Goal: Complete application form

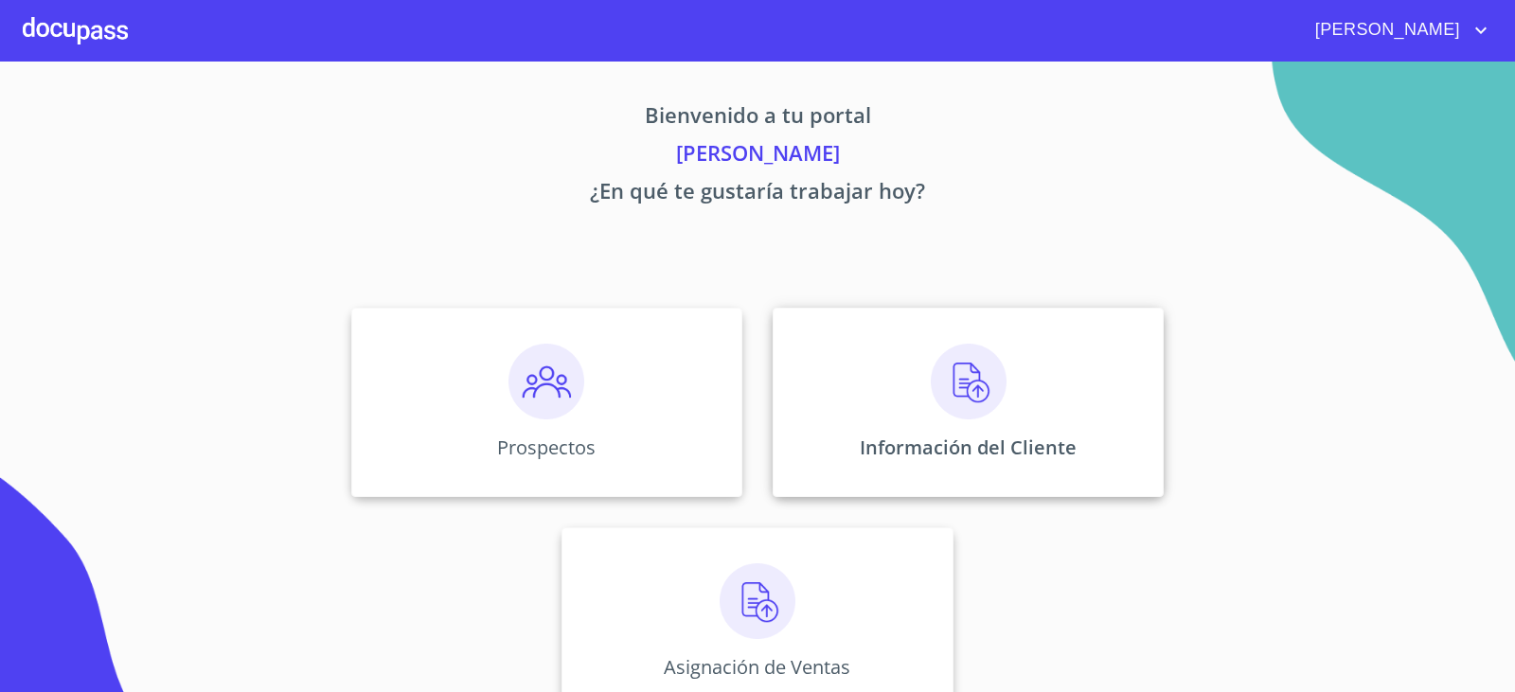
click at [956, 388] on img at bounding box center [969, 382] width 76 height 76
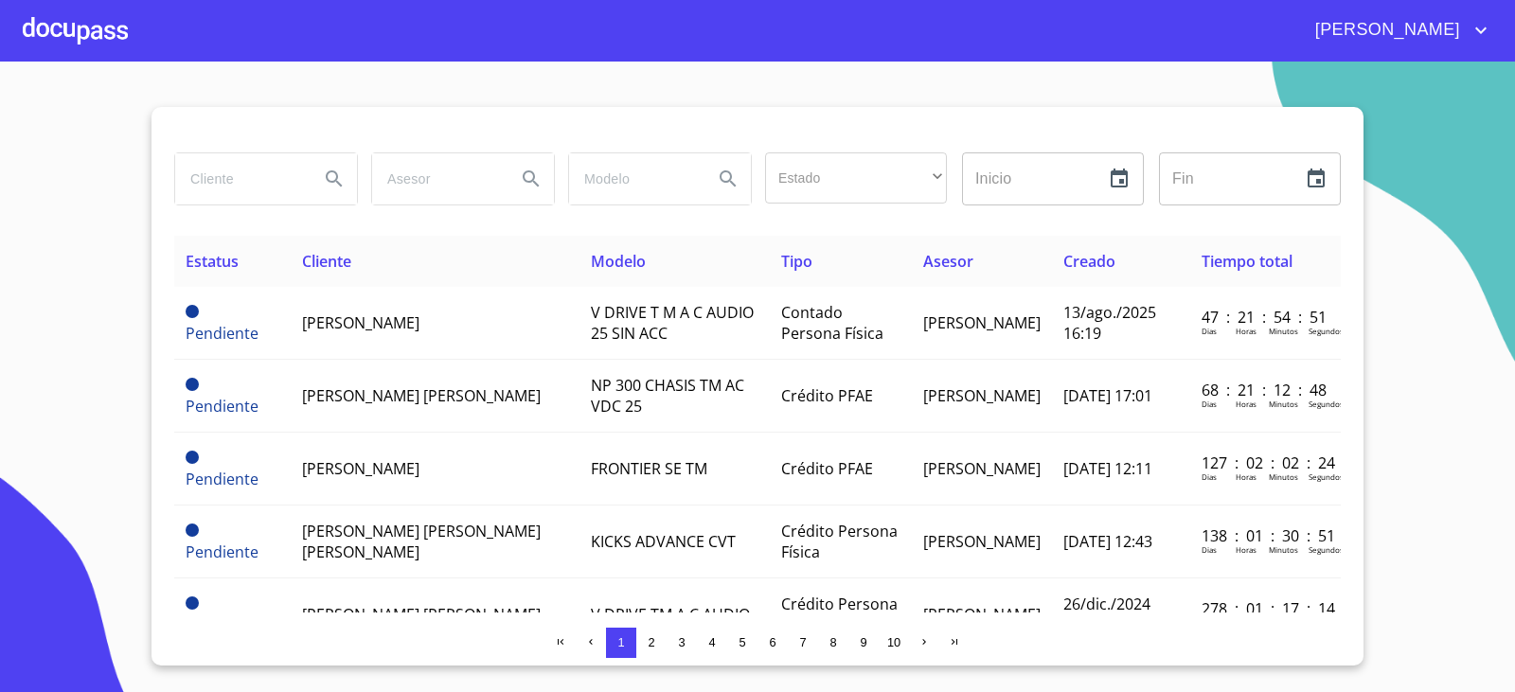
click at [235, 172] on input "search" at bounding box center [239, 178] width 129 height 51
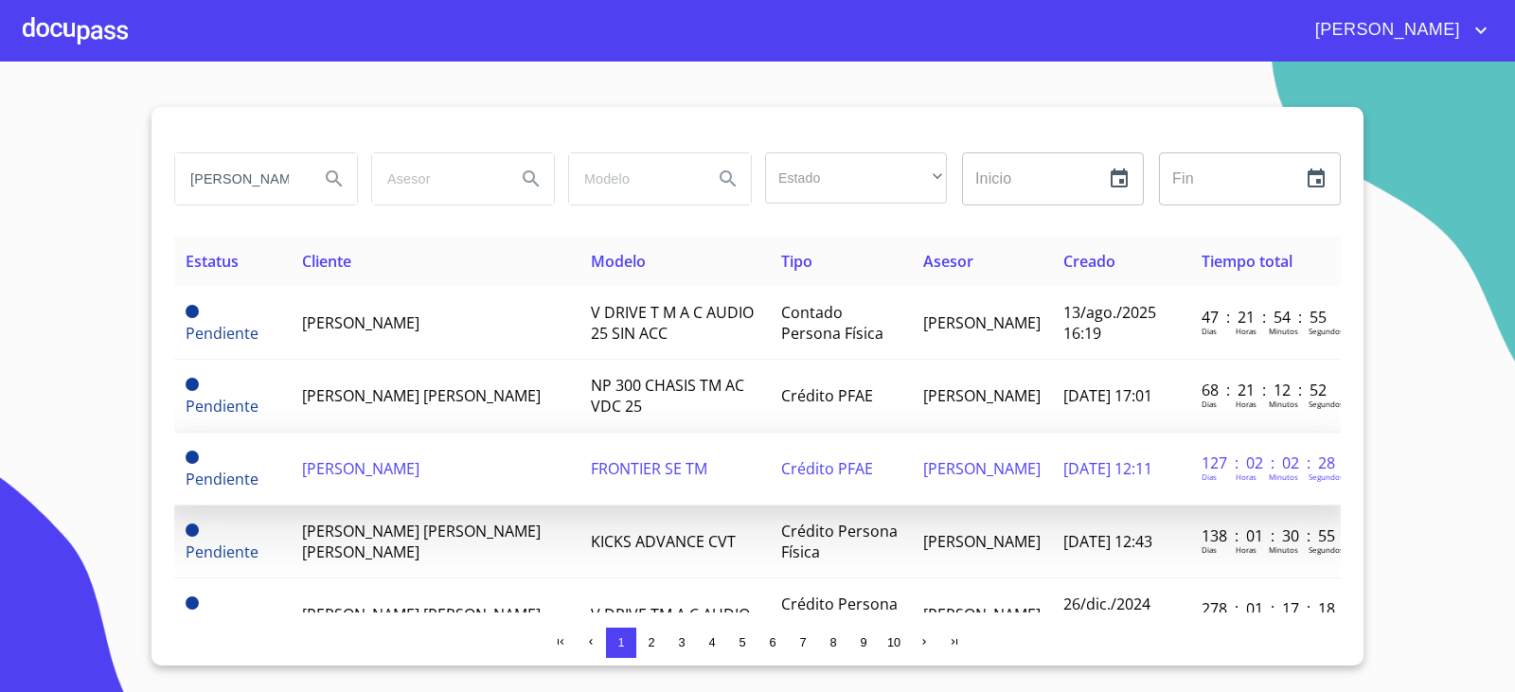
type input "[PERSON_NAME]"
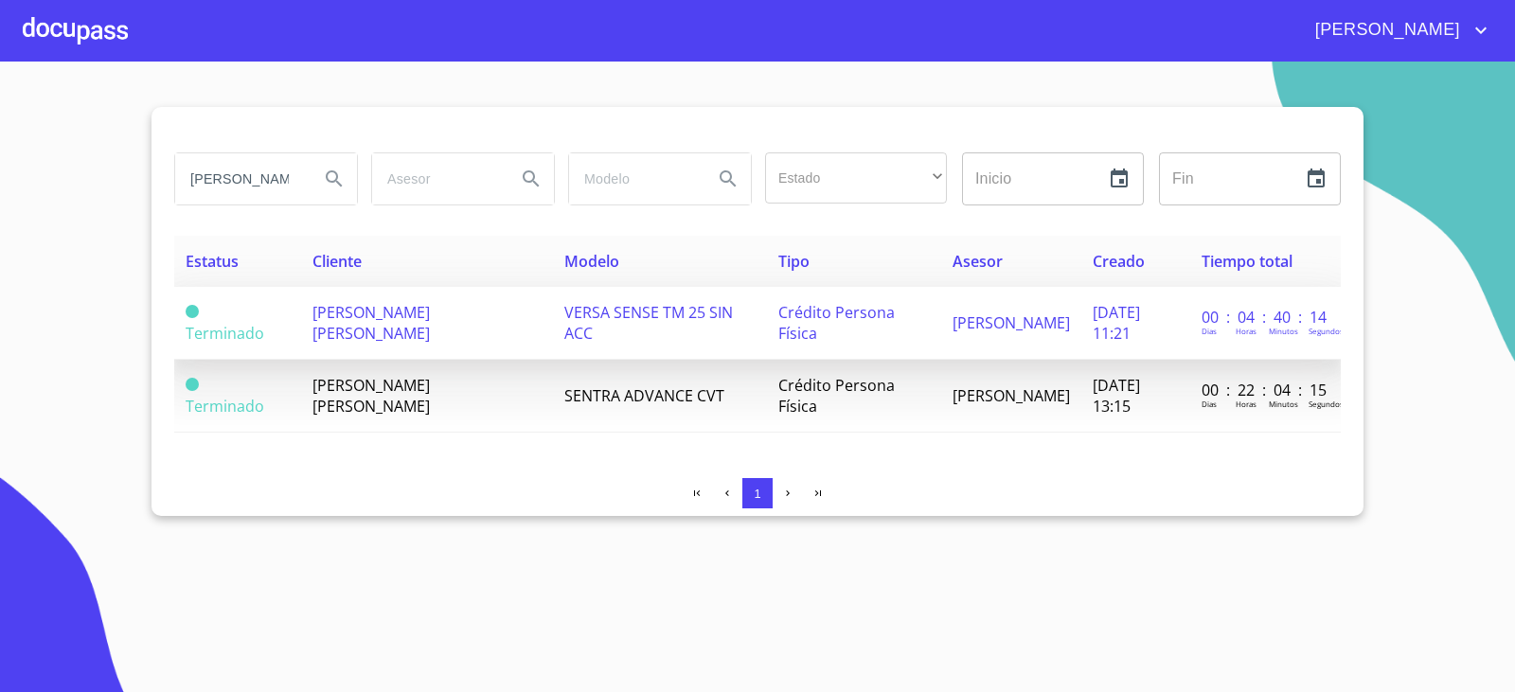
click at [430, 315] on span "[PERSON_NAME] [PERSON_NAME]" at bounding box center [370, 323] width 117 height 42
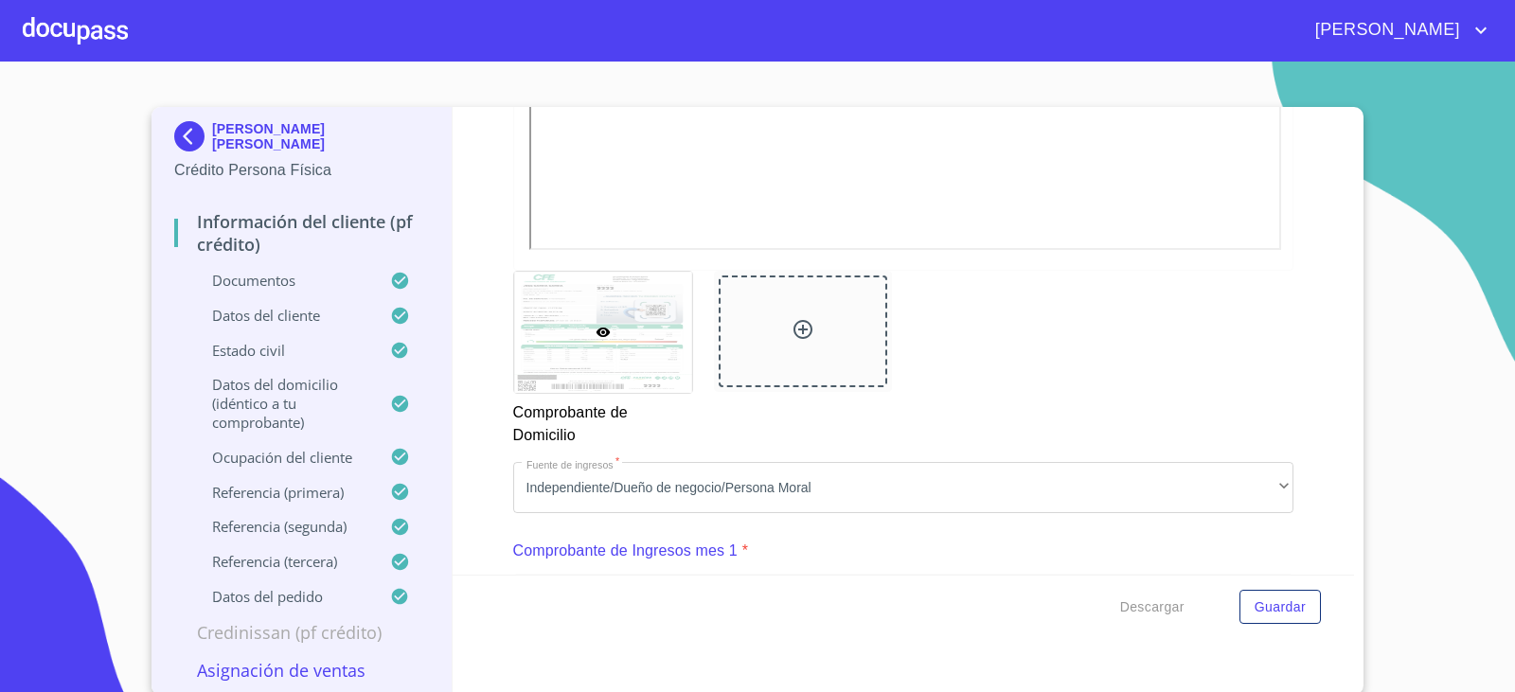
scroll to position [1799, 0]
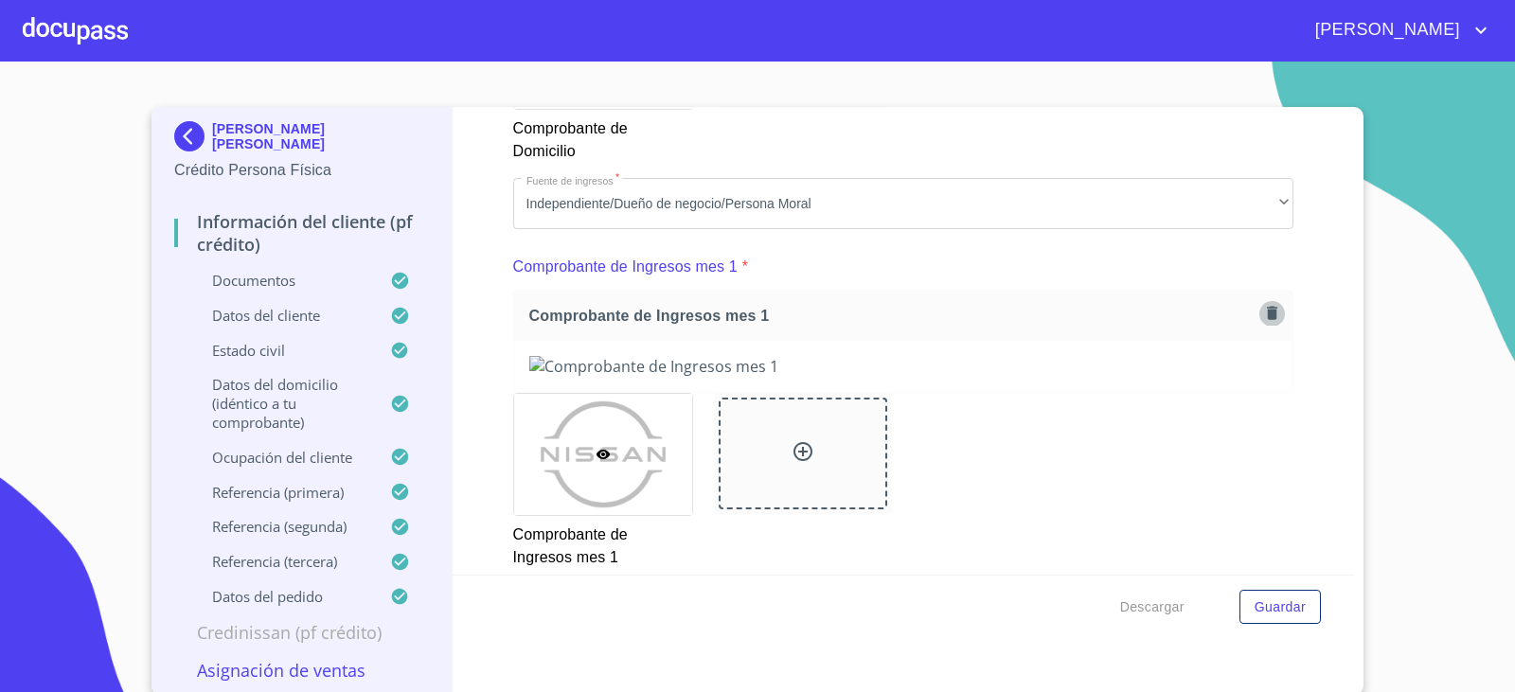
click at [1263, 313] on icon "button" at bounding box center [1272, 313] width 18 height 18
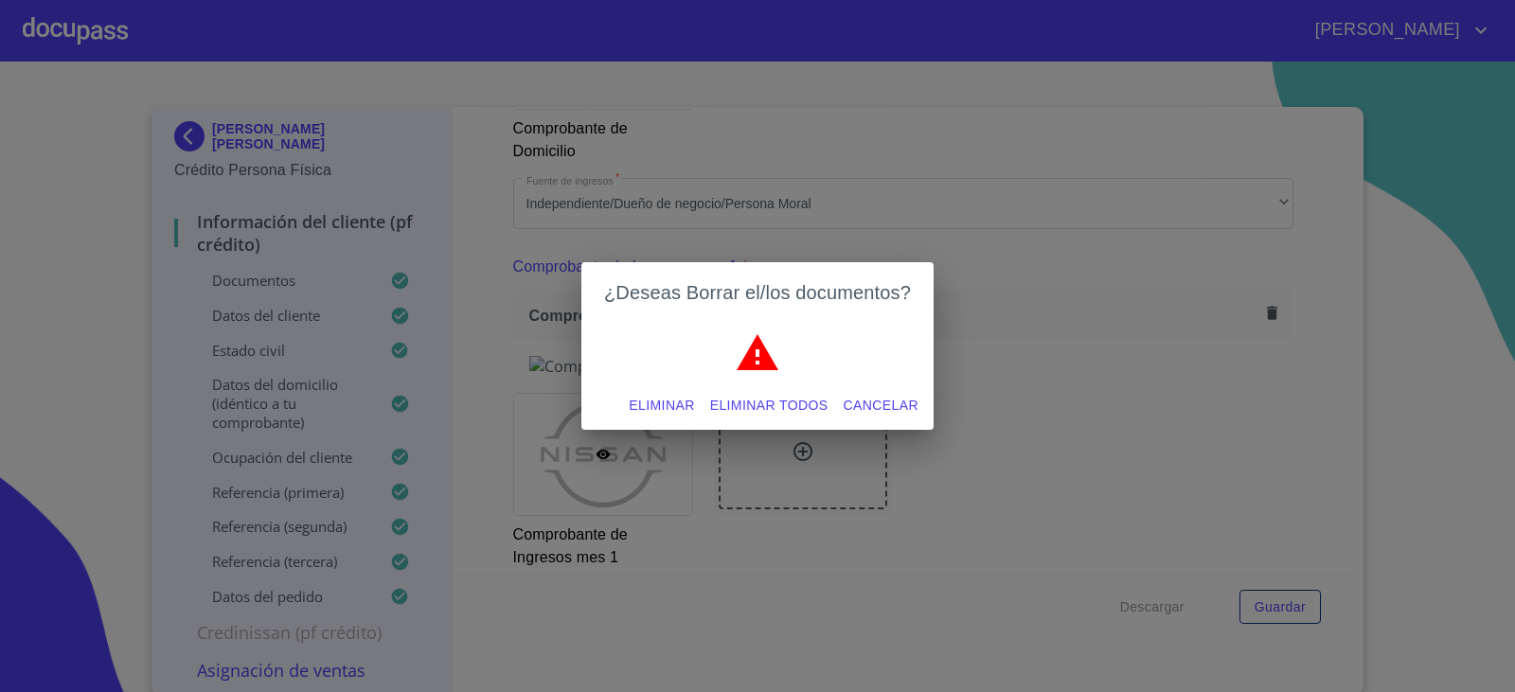
click at [787, 401] on span "Eliminar todos" at bounding box center [769, 406] width 118 height 24
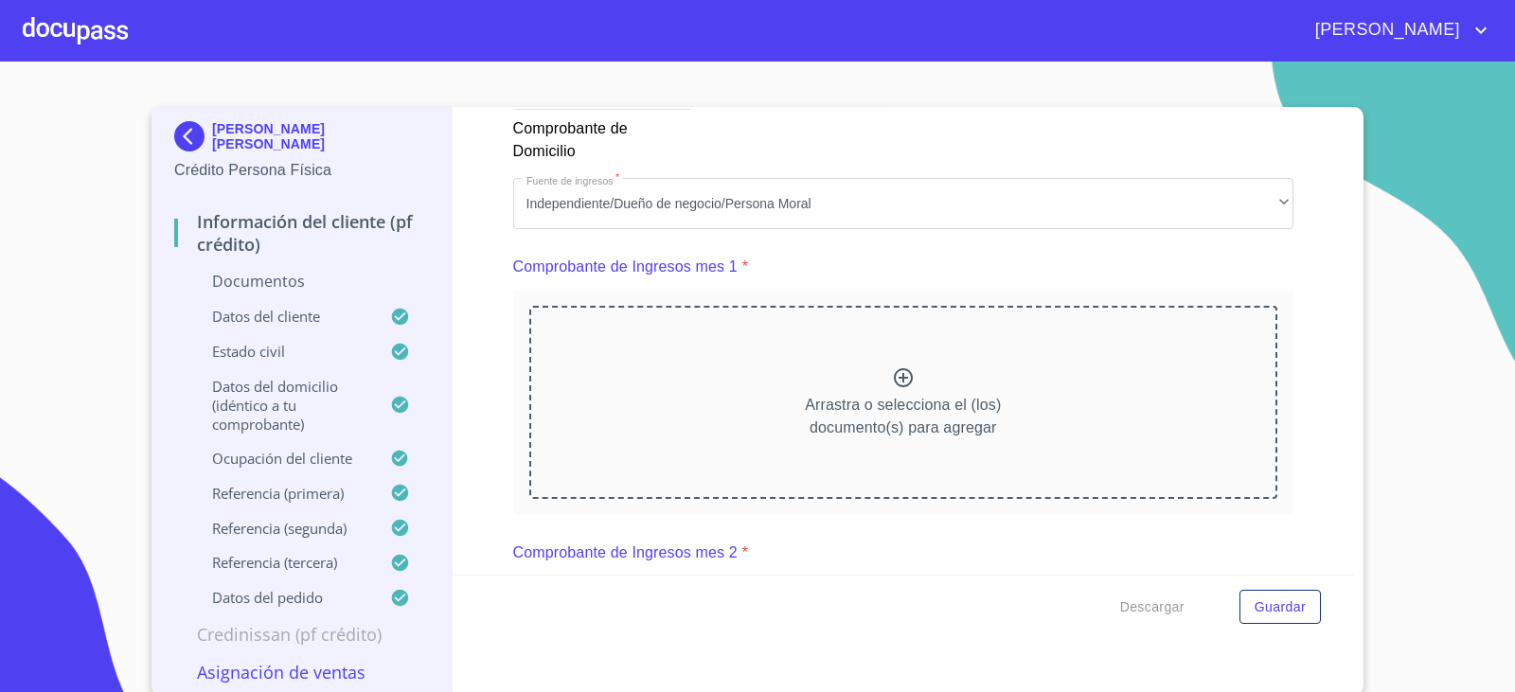
click at [892, 382] on icon at bounding box center [903, 377] width 23 height 23
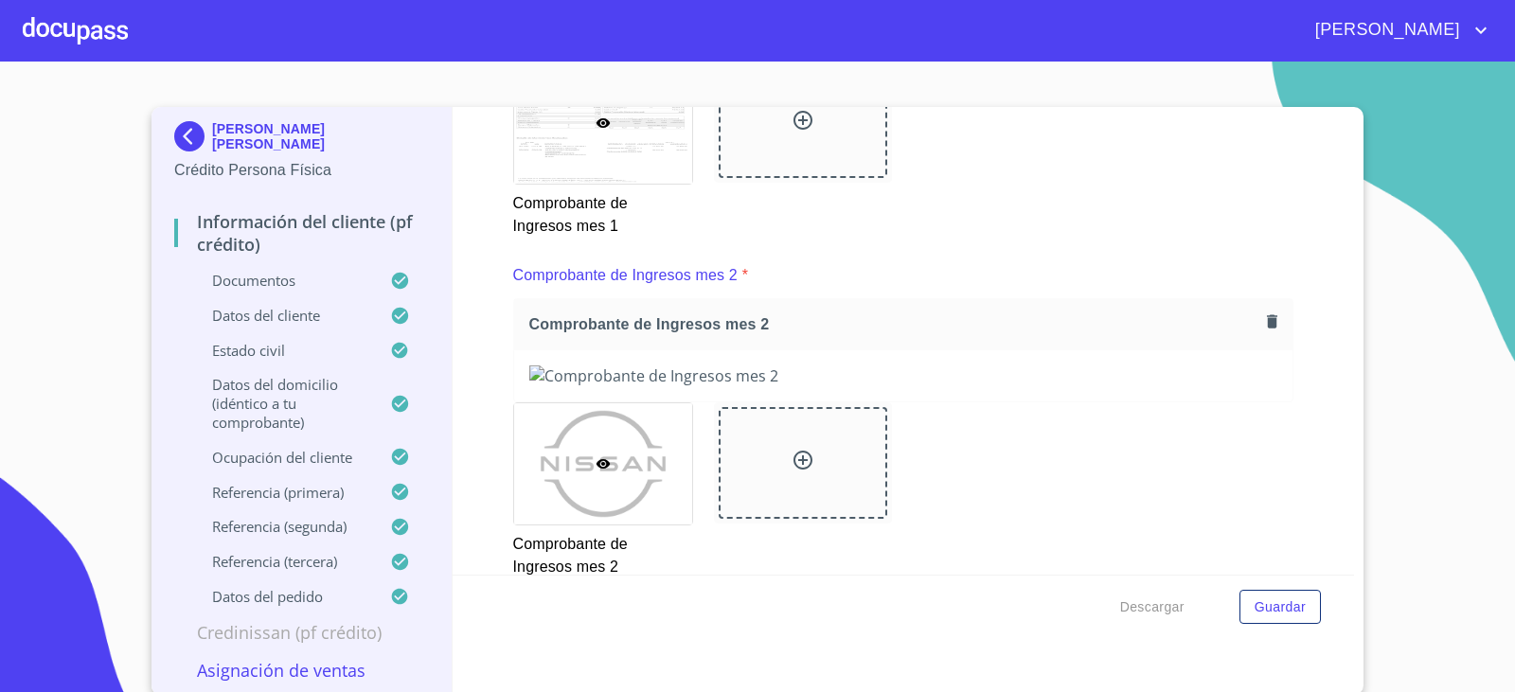
scroll to position [2651, 0]
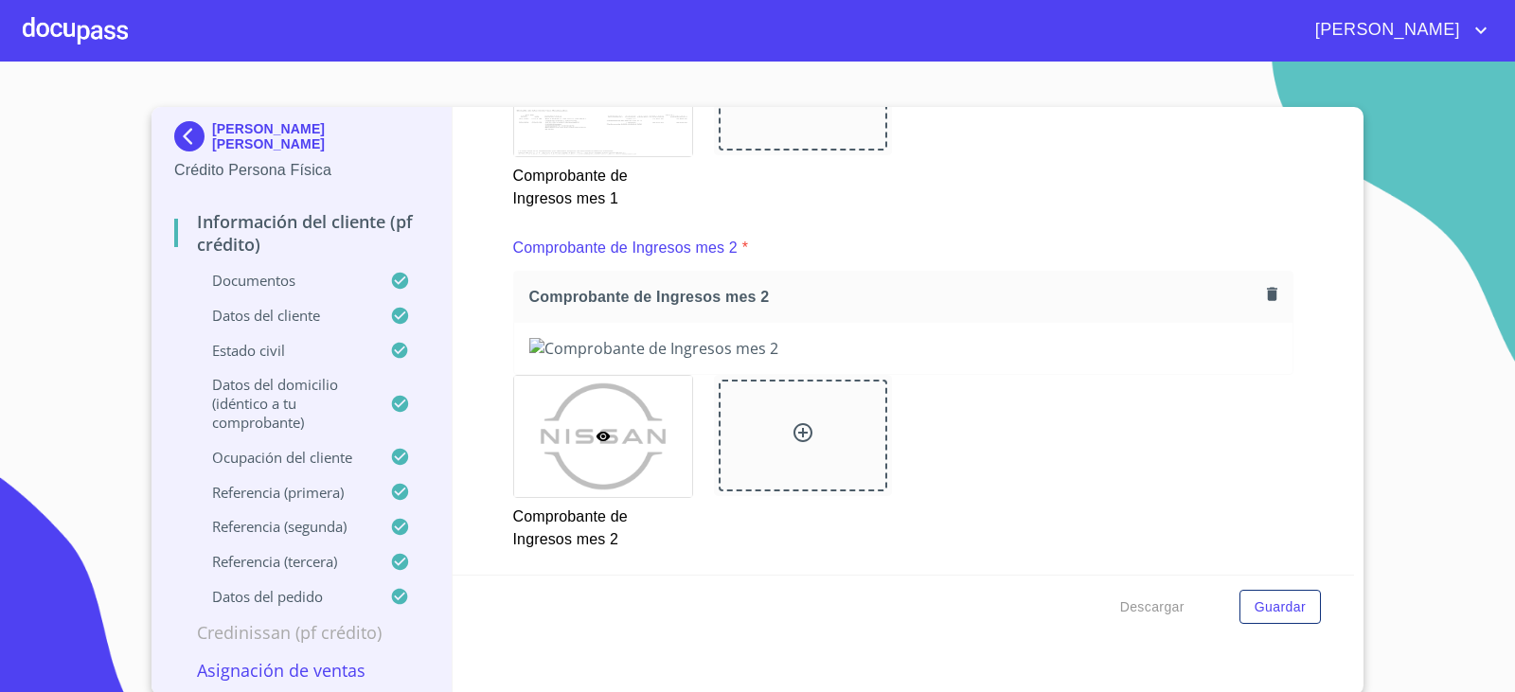
click at [1267, 292] on icon "button" at bounding box center [1272, 294] width 10 height 13
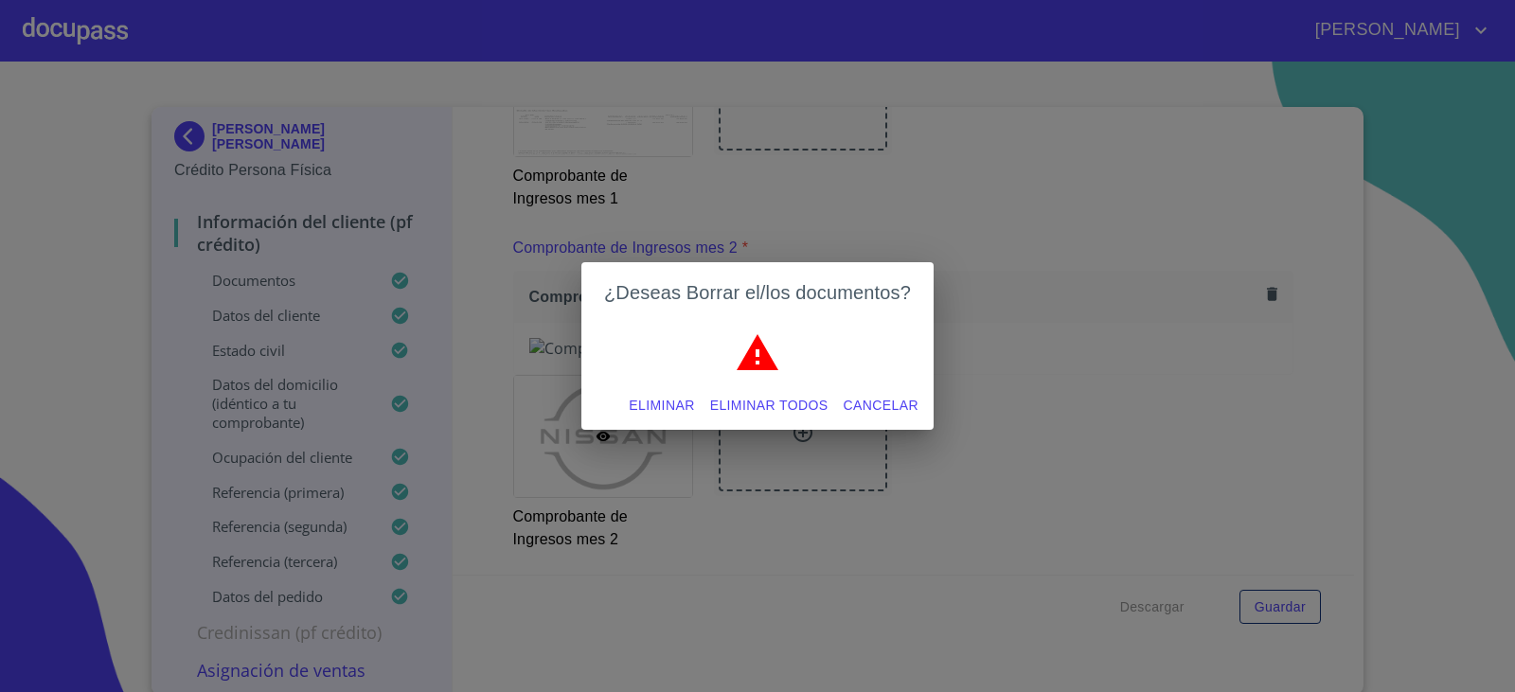
click at [765, 398] on span "Eliminar todos" at bounding box center [769, 406] width 118 height 24
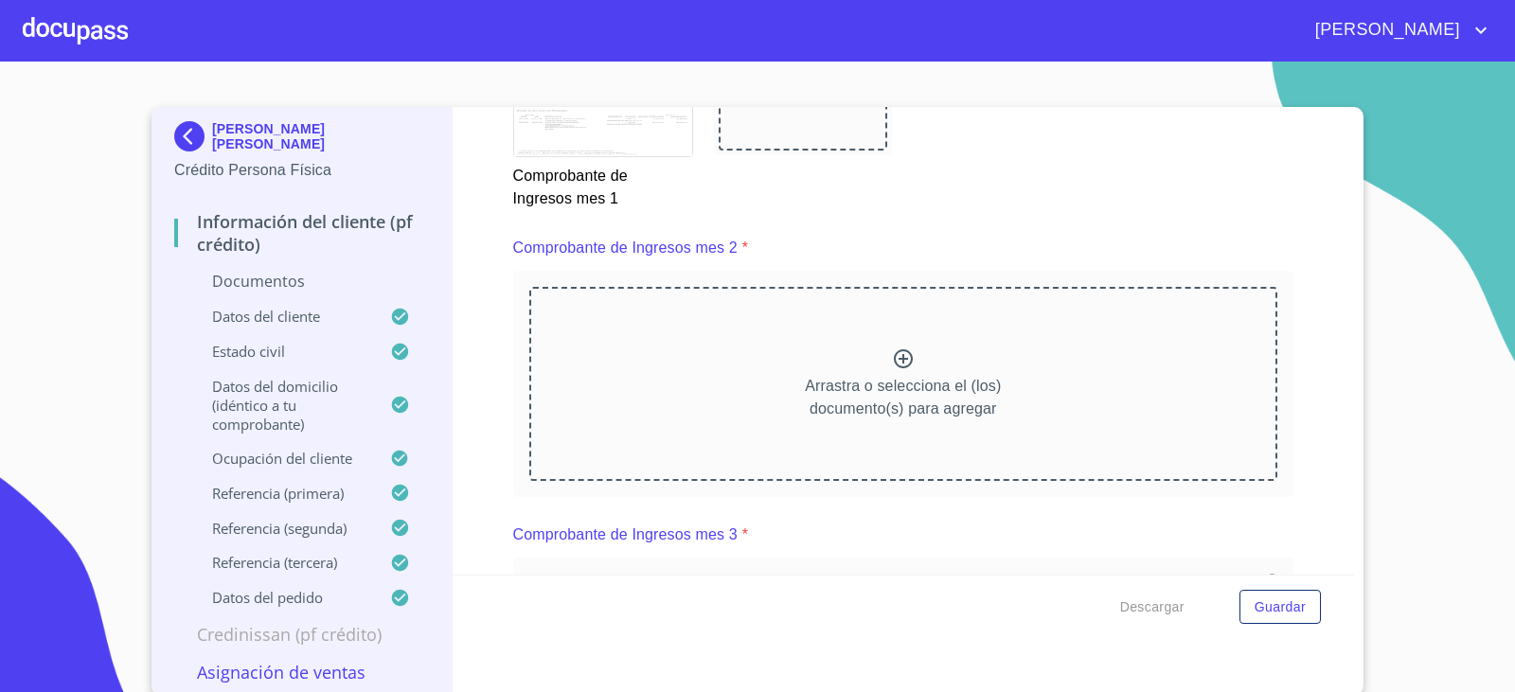
click at [892, 354] on icon at bounding box center [903, 358] width 23 height 23
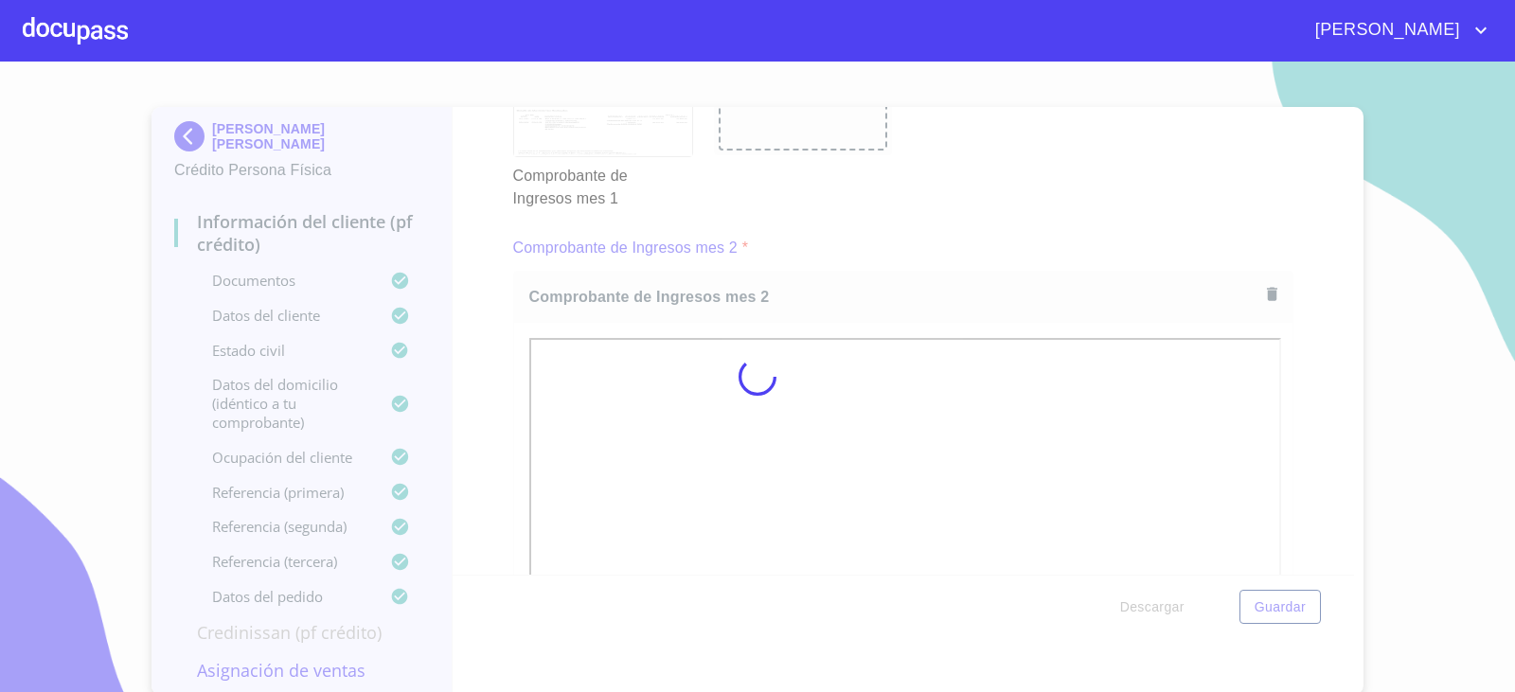
scroll to position [3, 0]
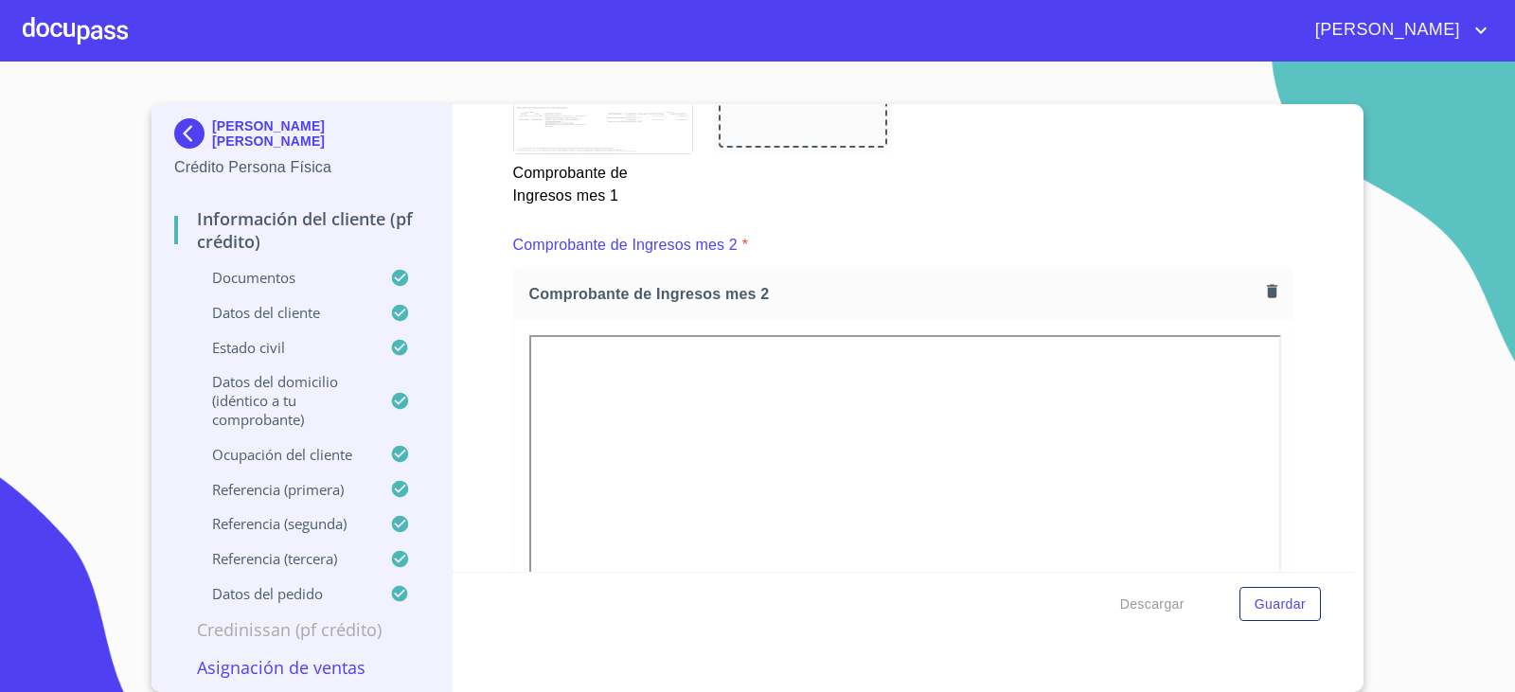
click at [1312, 323] on div "Información del cliente (PF crédito) Documentos Documento de identificación.   …" at bounding box center [904, 338] width 902 height 468
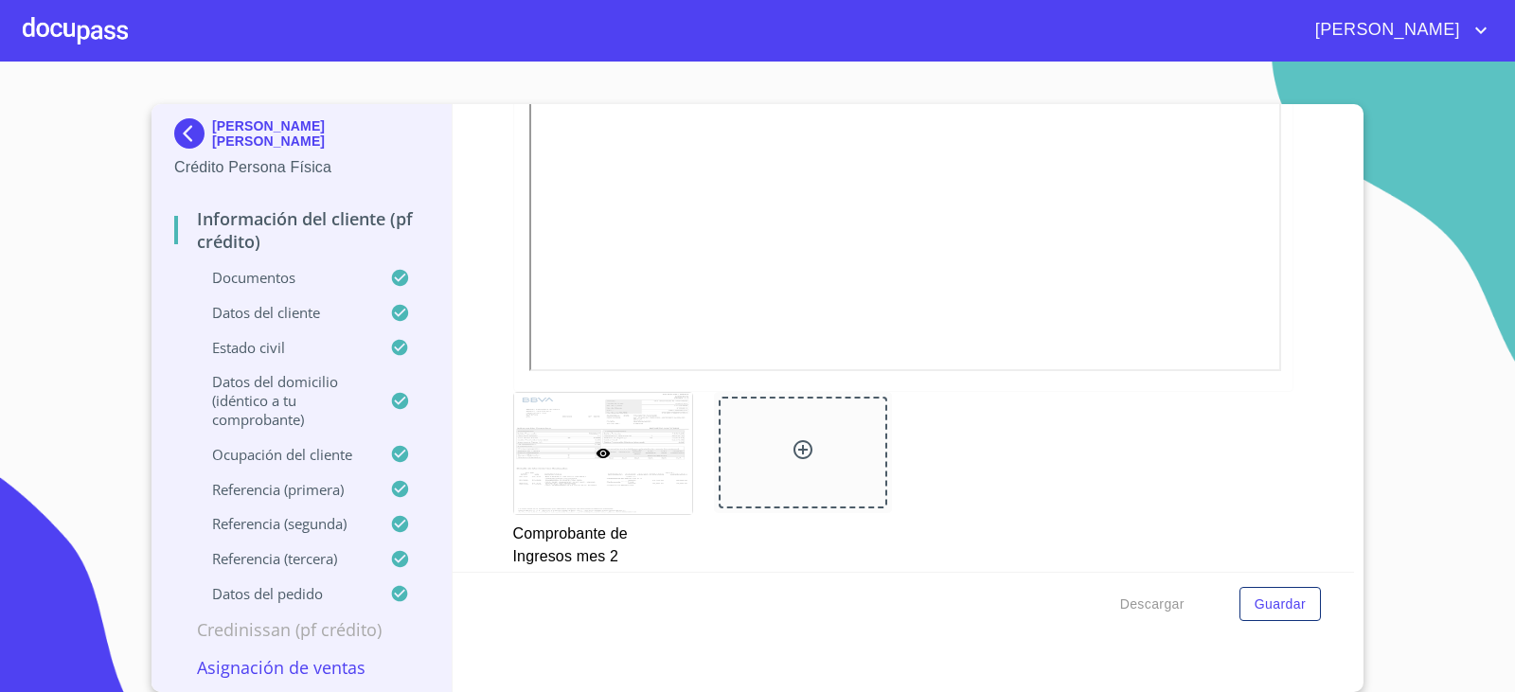
scroll to position [3503, 0]
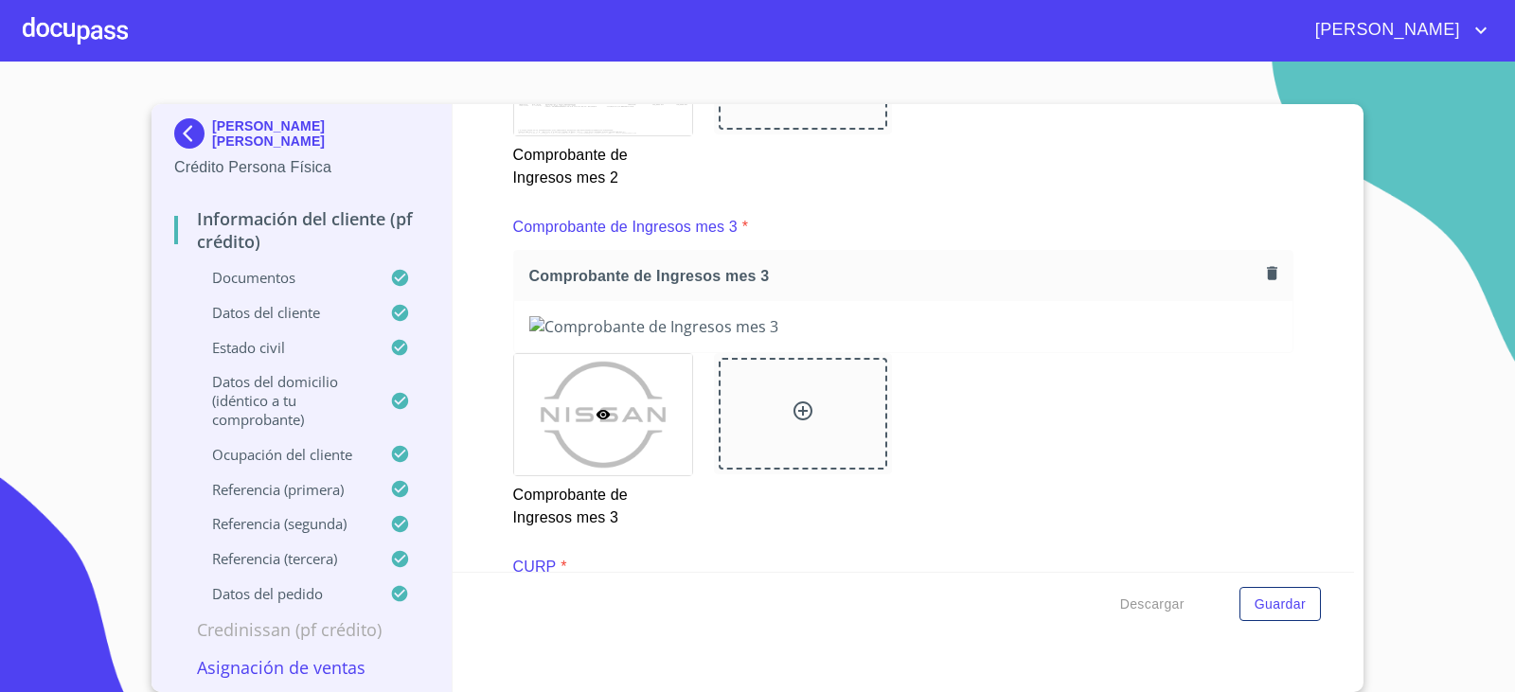
click at [1267, 275] on icon "button" at bounding box center [1272, 272] width 10 height 13
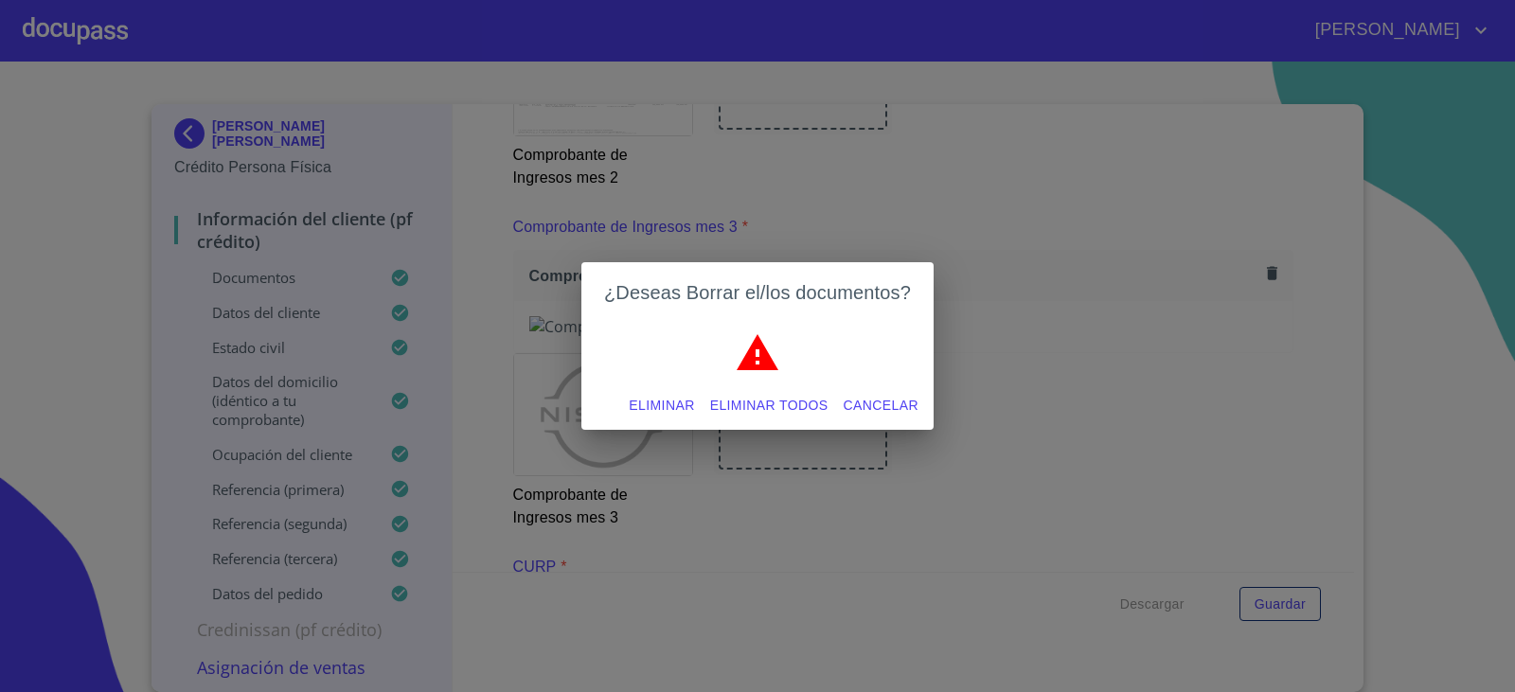
click at [774, 408] on span "Eliminar todos" at bounding box center [769, 406] width 118 height 24
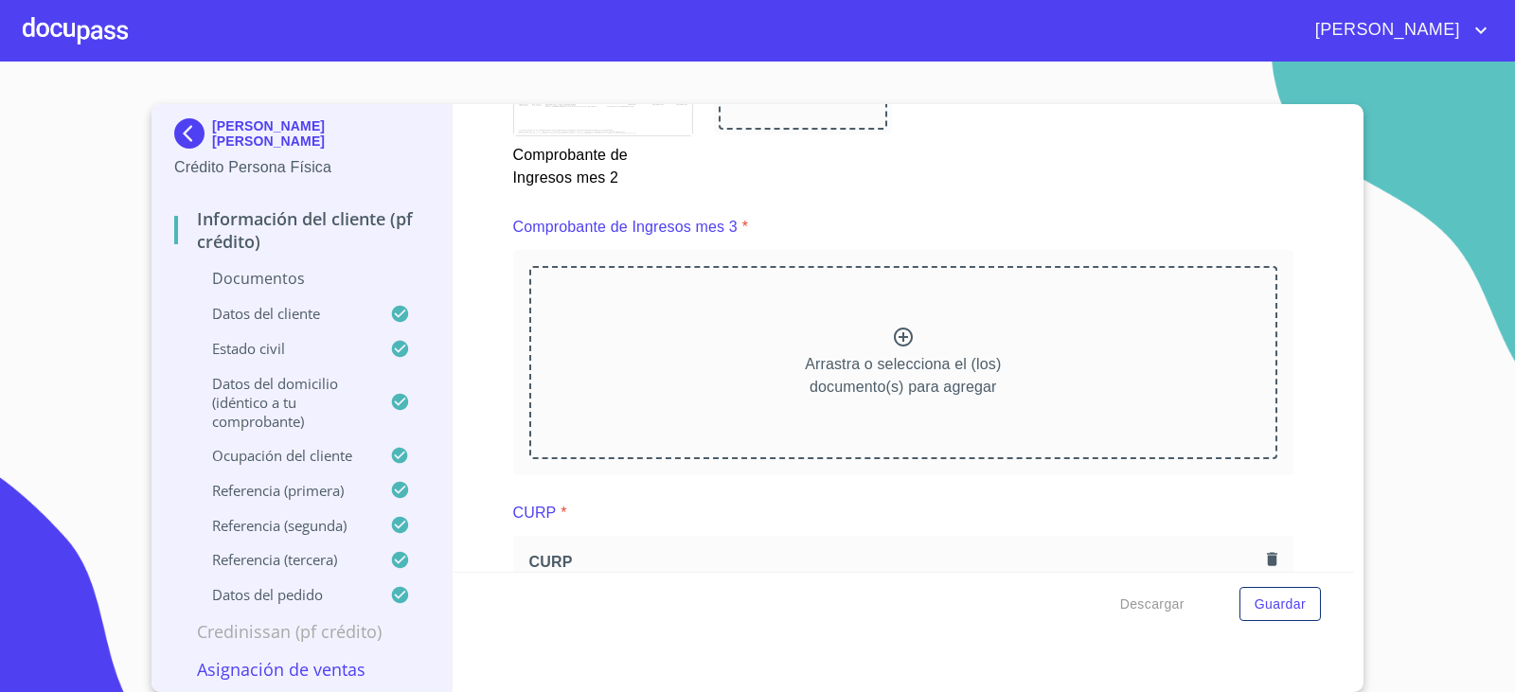
click at [894, 340] on icon at bounding box center [903, 337] width 19 height 19
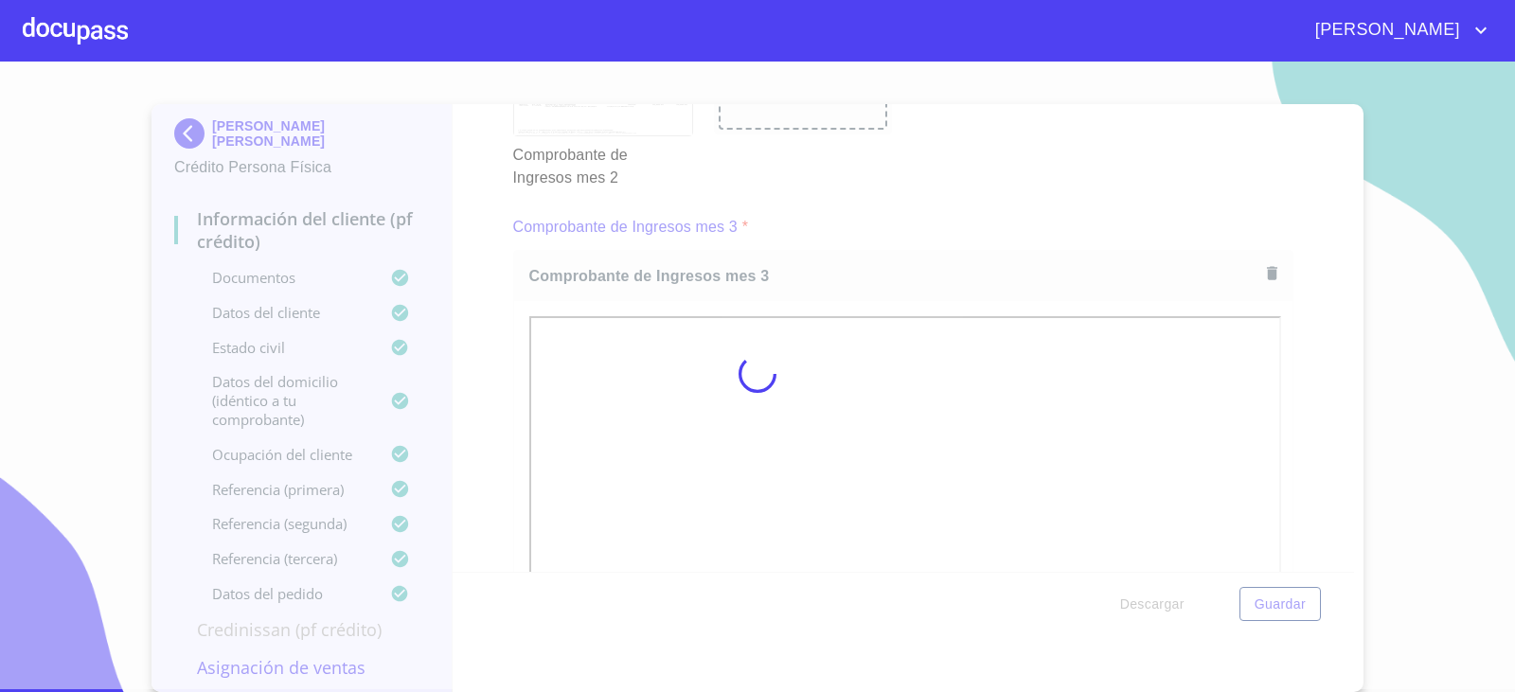
click at [1303, 387] on div at bounding box center [757, 374] width 1515 height 631
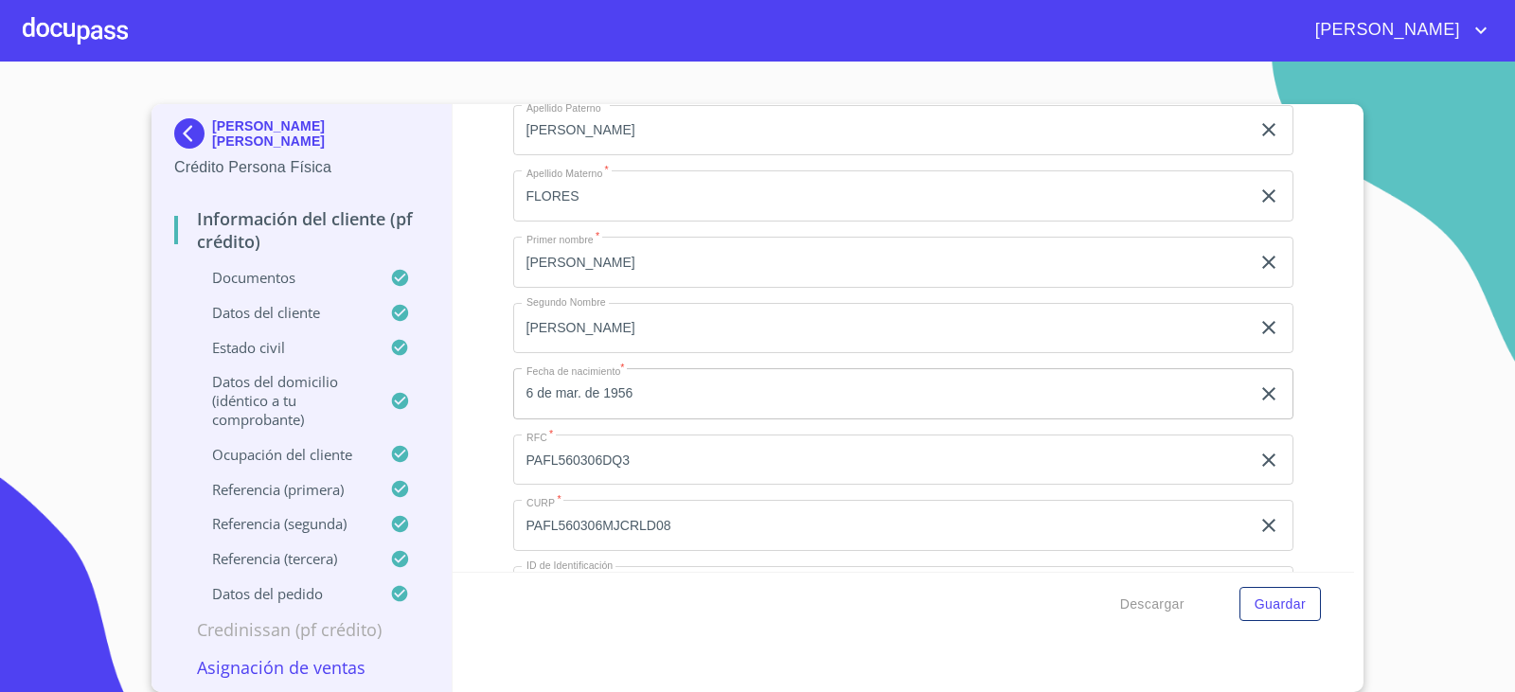
scroll to position [6343, 0]
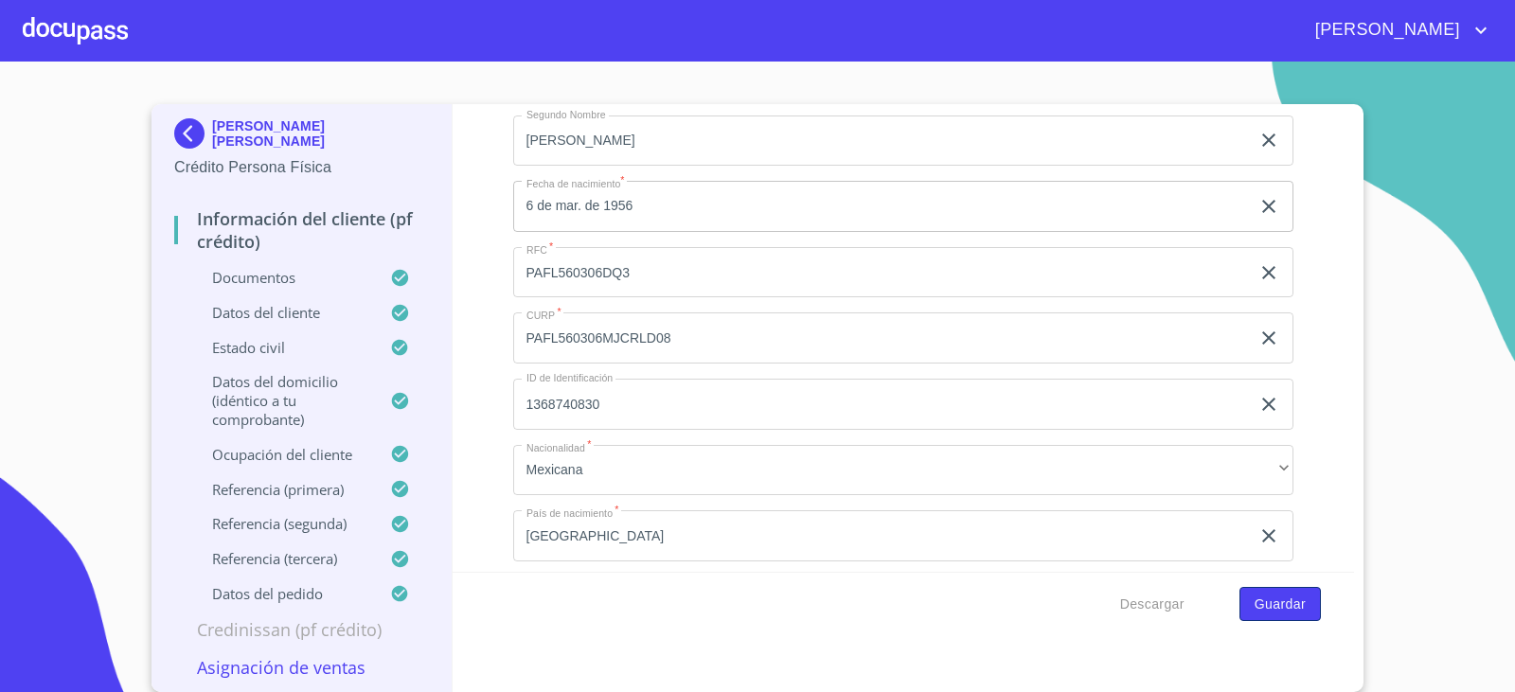
click at [1271, 609] on span "Guardar" at bounding box center [1279, 605] width 51 height 24
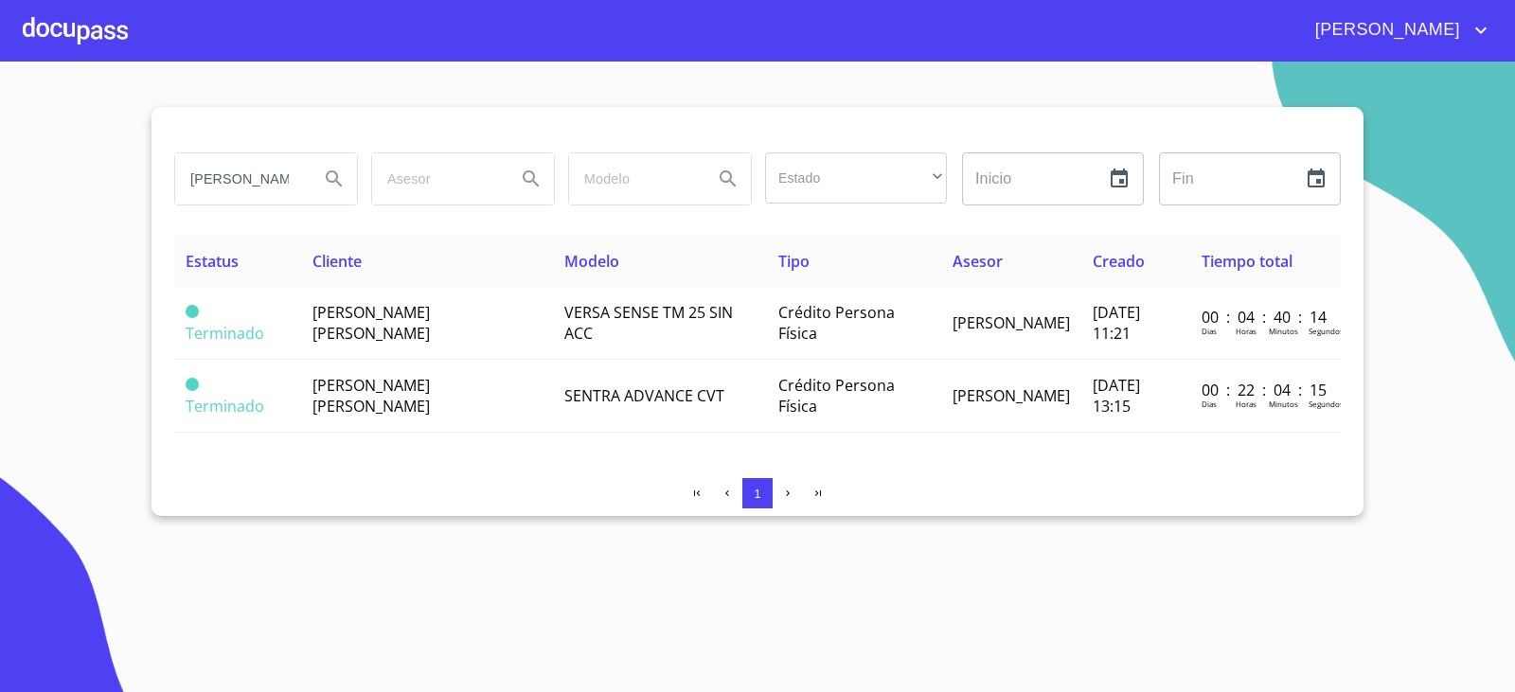
click at [41, 24] on div at bounding box center [75, 30] width 105 height 61
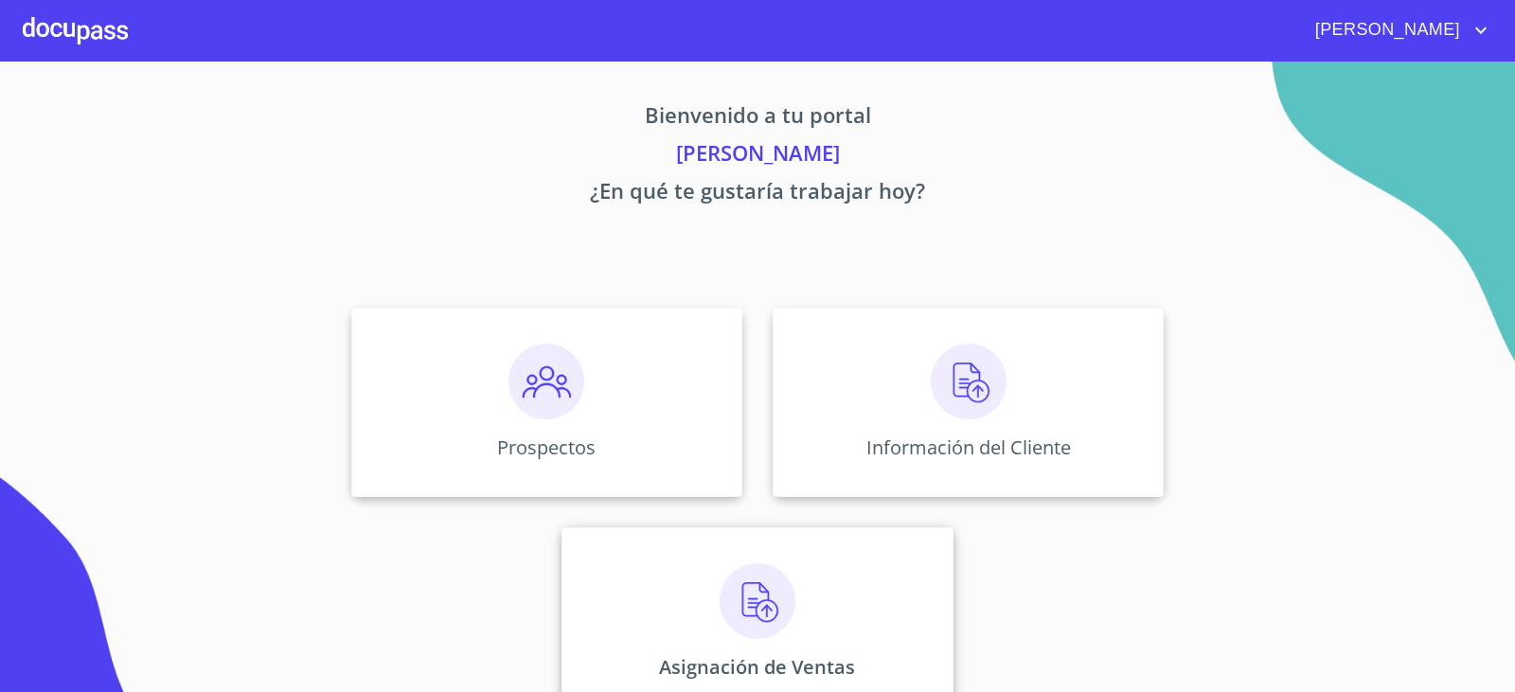
click at [762, 629] on img at bounding box center [757, 601] width 76 height 76
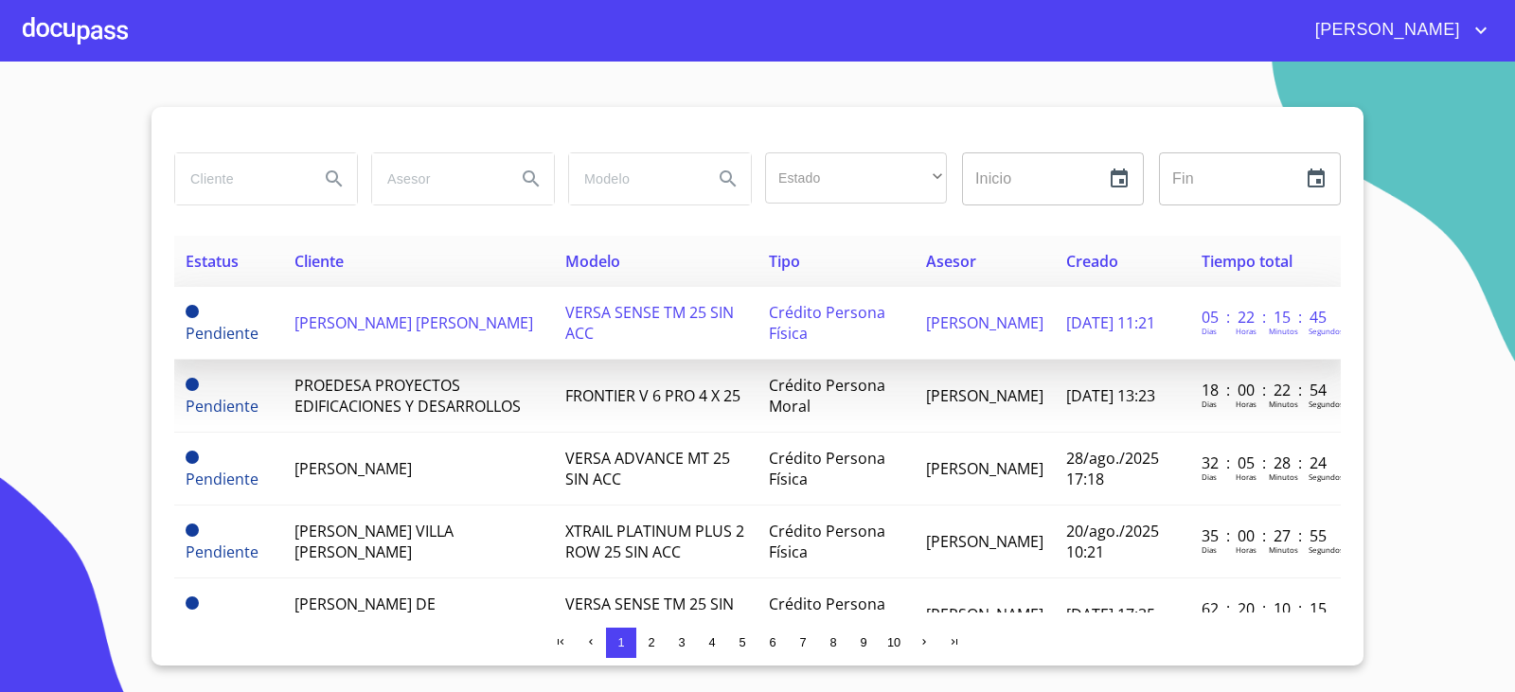
click at [366, 320] on span "[PERSON_NAME] [PERSON_NAME]" at bounding box center [413, 322] width 239 height 21
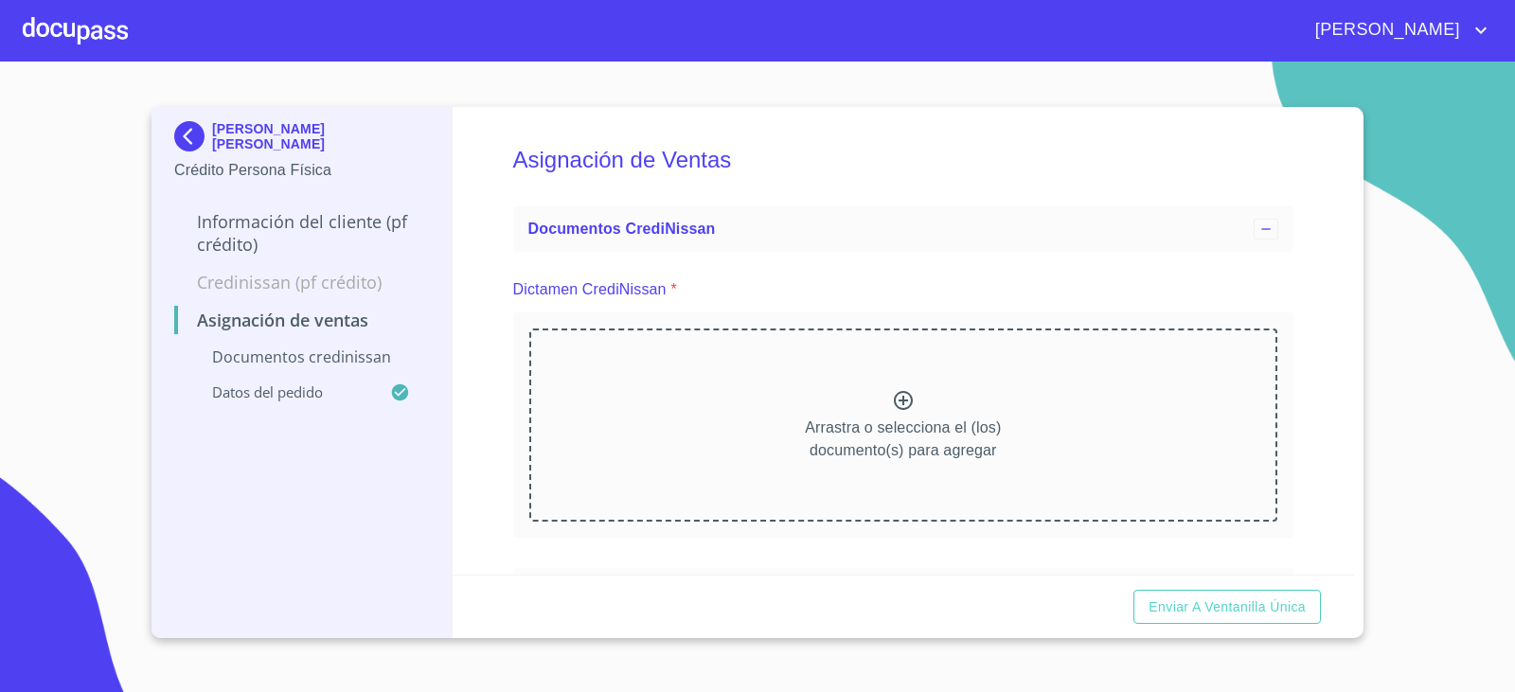
click at [901, 407] on icon at bounding box center [903, 400] width 19 height 19
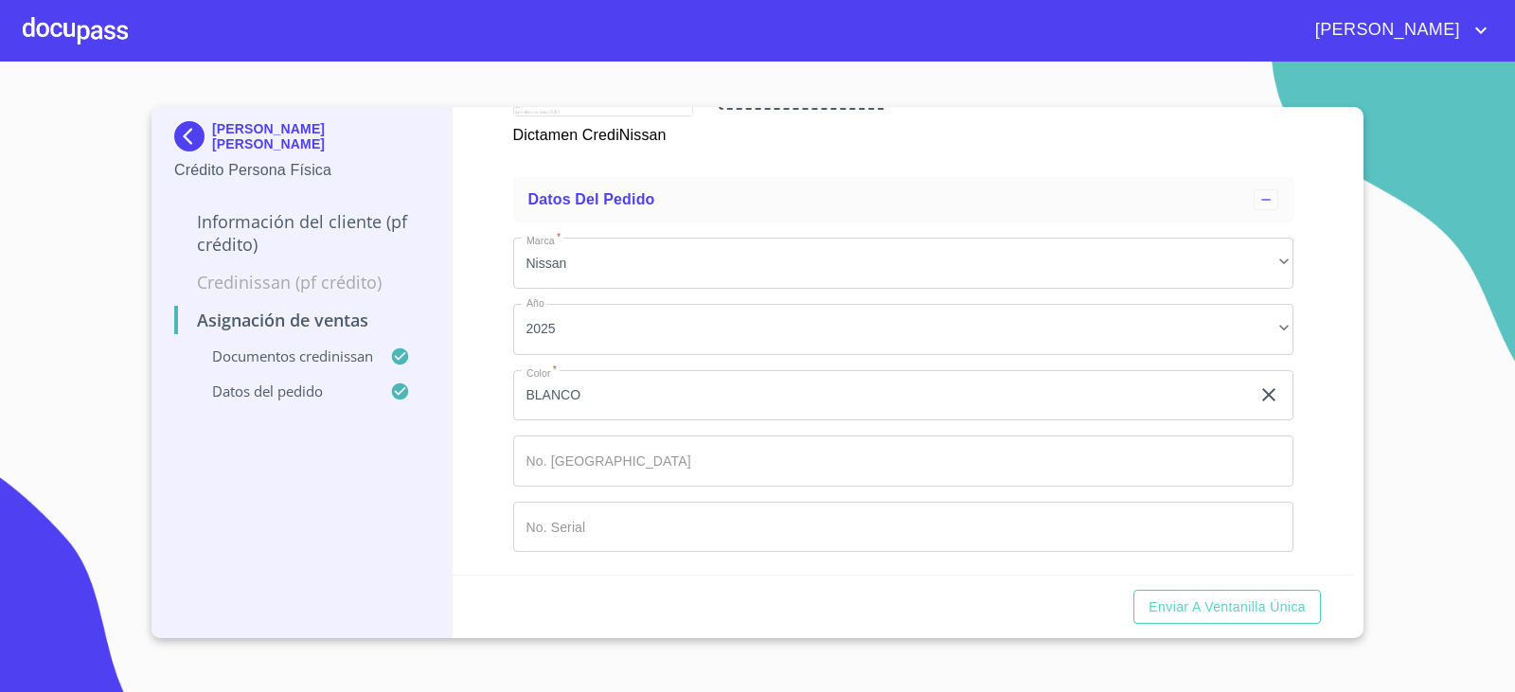
scroll to position [638, 0]
click at [578, 459] on input "Marca   *" at bounding box center [903, 460] width 781 height 51
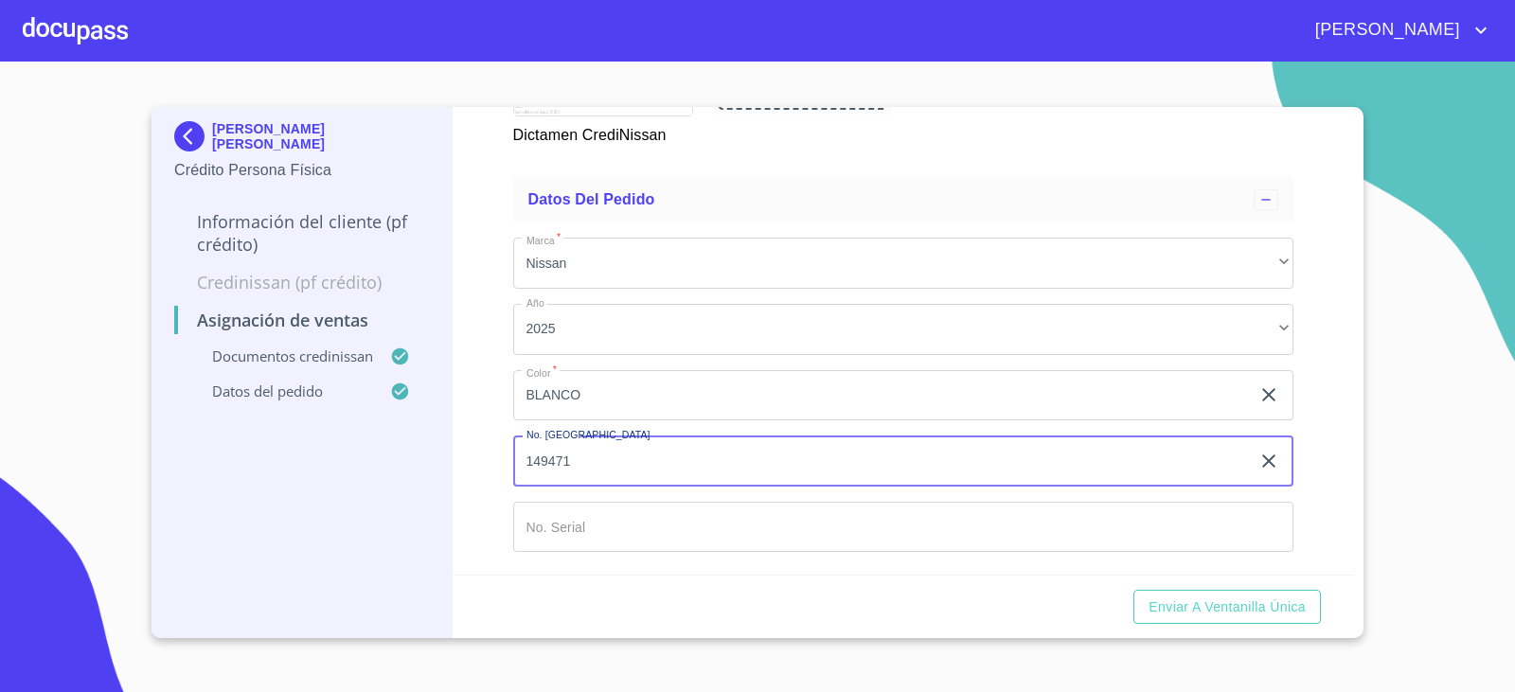
type input "149471"
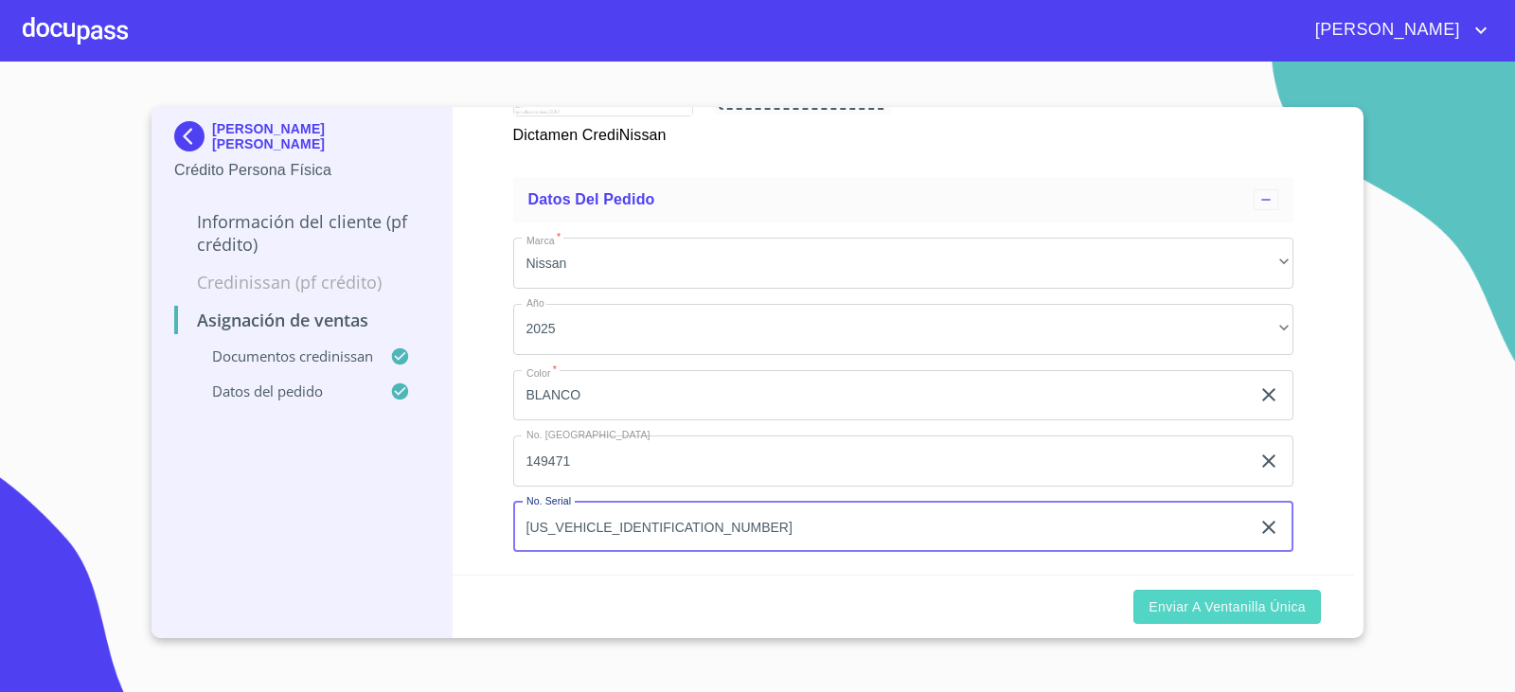
type input "[US_VEHICLE_IDENTIFICATION_NUMBER]"
click at [1193, 601] on span "Enviar a Ventanilla única" at bounding box center [1226, 607] width 157 height 24
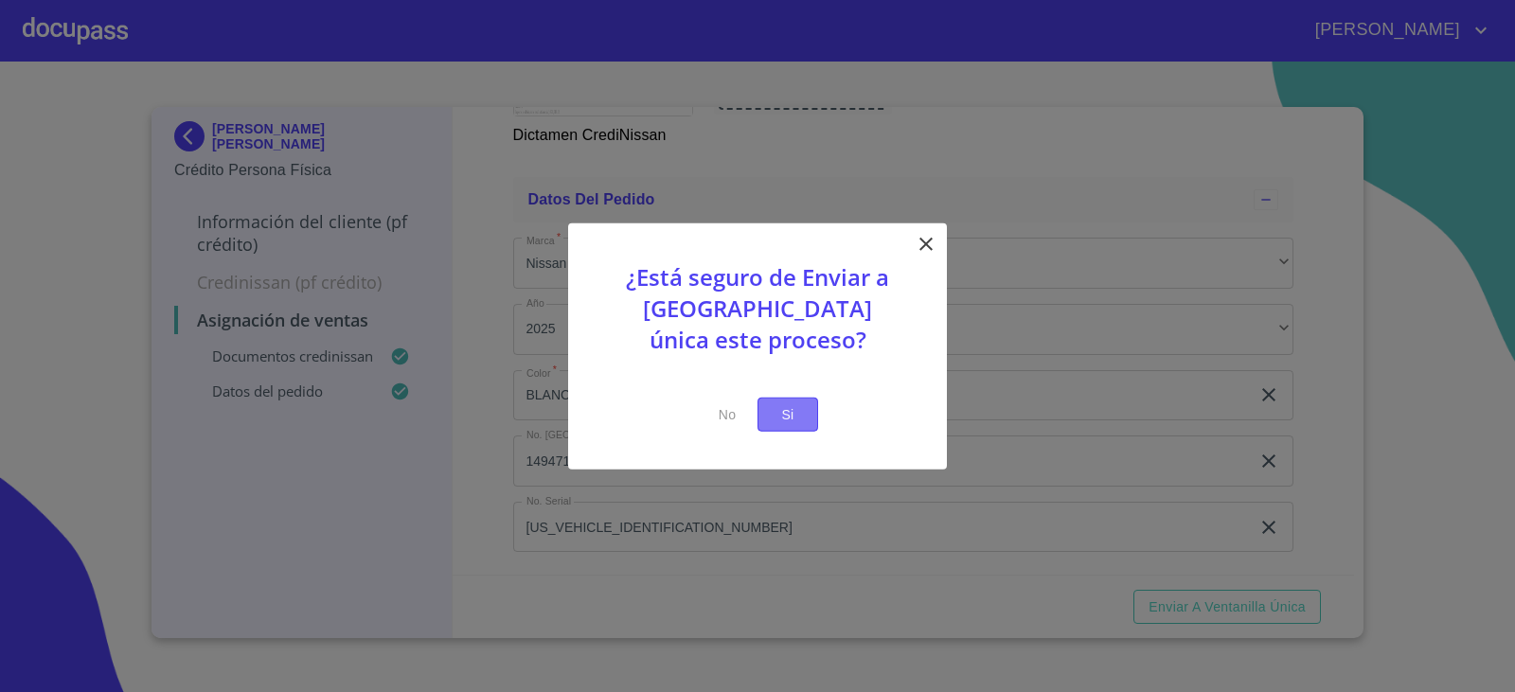
click at [772, 409] on button "Si" at bounding box center [787, 414] width 61 height 35
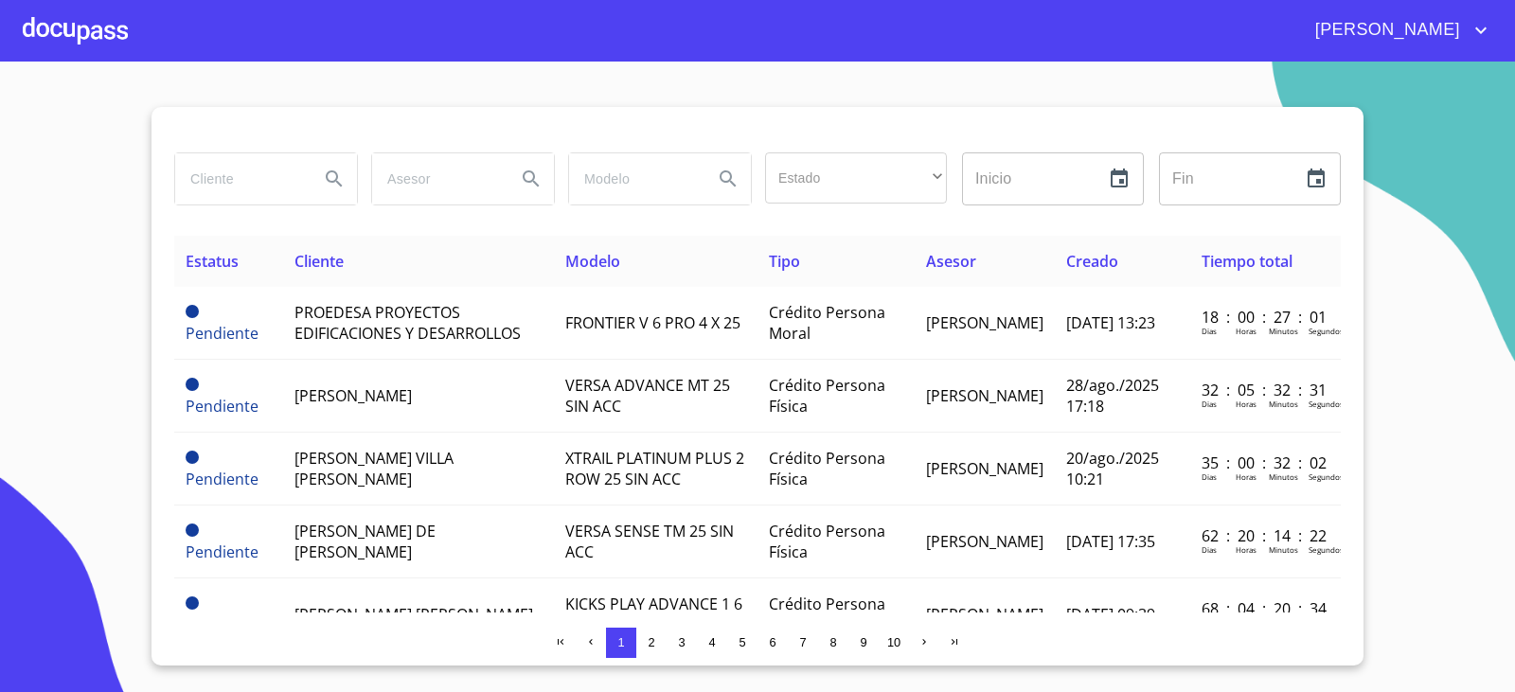
click at [57, 32] on div at bounding box center [75, 30] width 105 height 61
